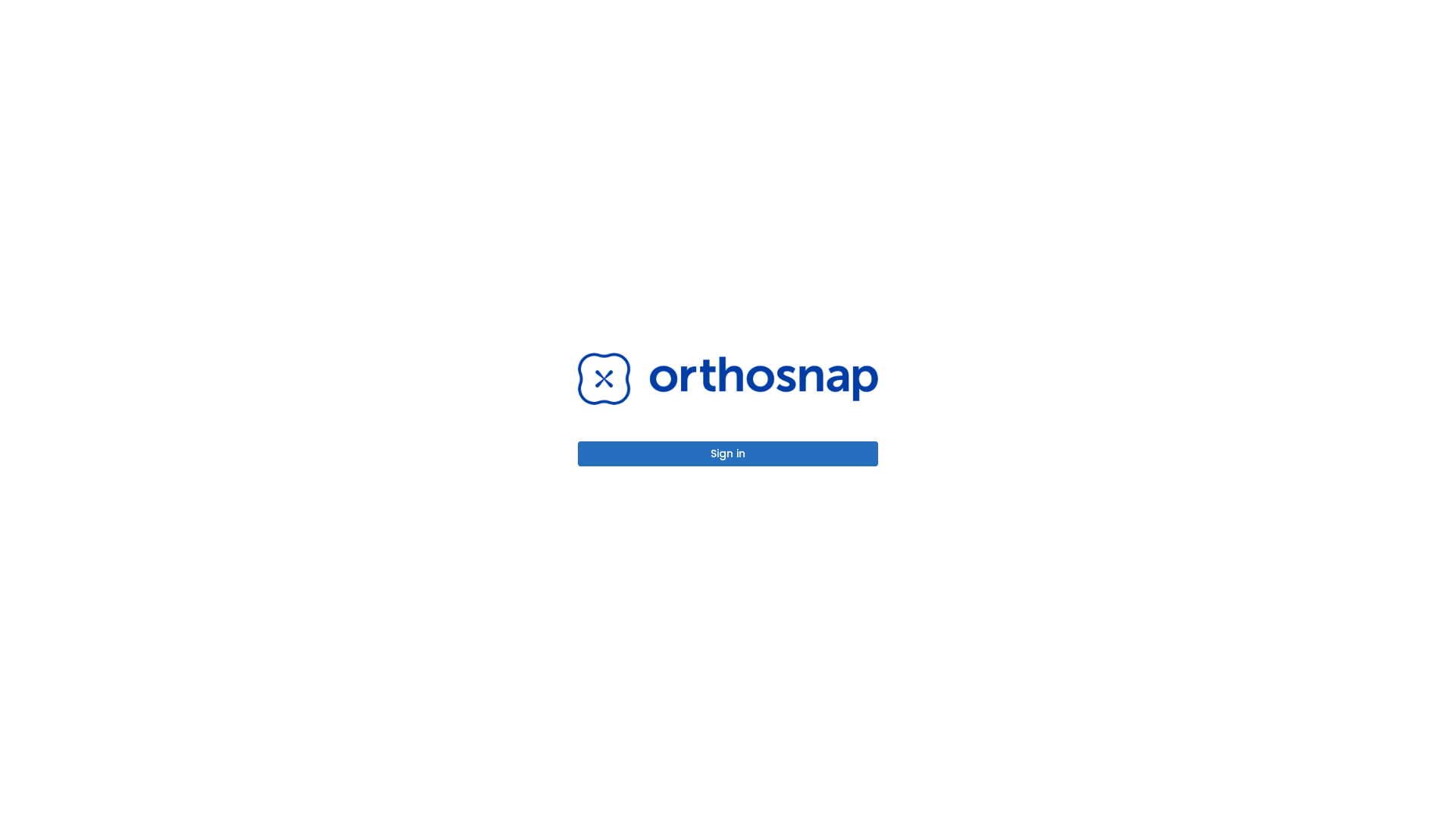
click at [728, 453] on button "Sign in" at bounding box center [727, 454] width 300 height 25
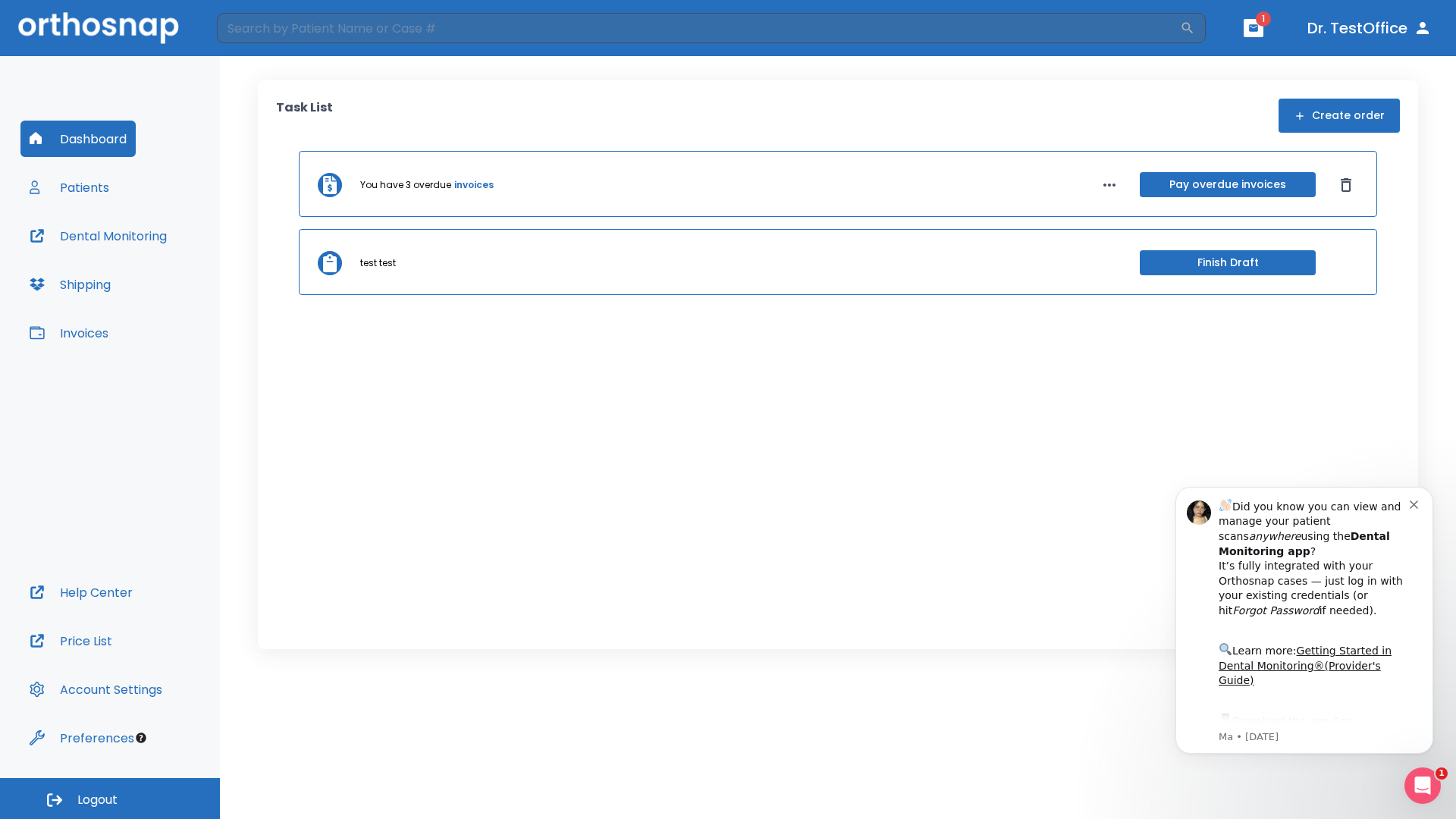
click at [110, 798] on span "Logout" at bounding box center [98, 800] width 40 height 17
